Goal: Navigation & Orientation: Find specific page/section

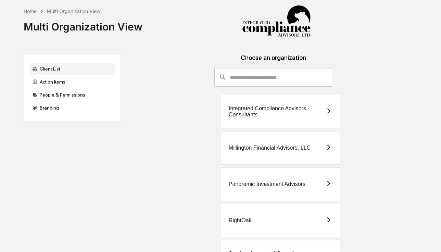
scroll to position [109, 0]
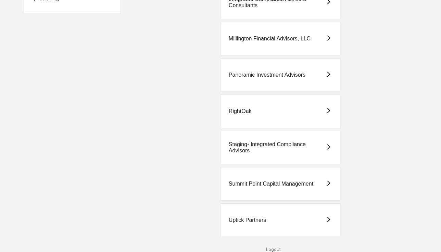
click at [279, 228] on div "Uptick Partners" at bounding box center [280, 220] width 120 height 34
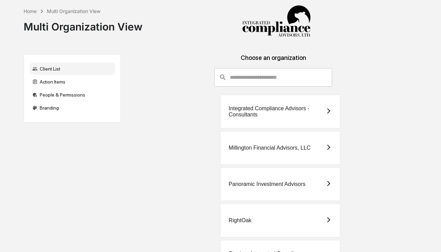
scroll to position [11, 0]
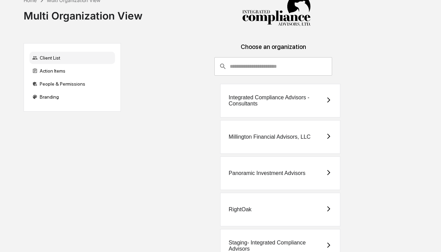
click at [308, 135] on div "Millington Financial Advisors, LLC" at bounding box center [270, 137] width 82 height 6
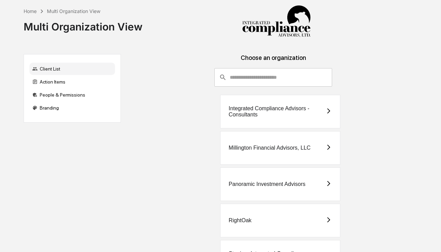
scroll to position [88, 0]
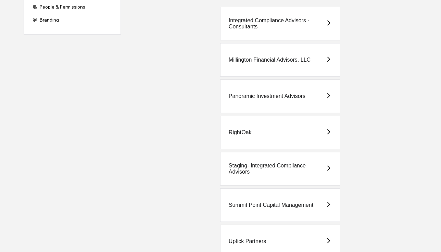
click at [271, 226] on div "Uptick Partners" at bounding box center [280, 241] width 120 height 34
